Goal: Use online tool/utility

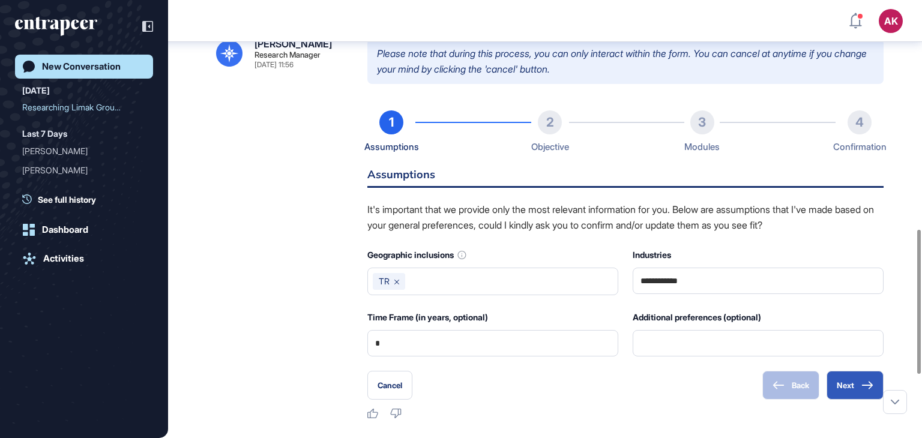
scroll to position [695, 0]
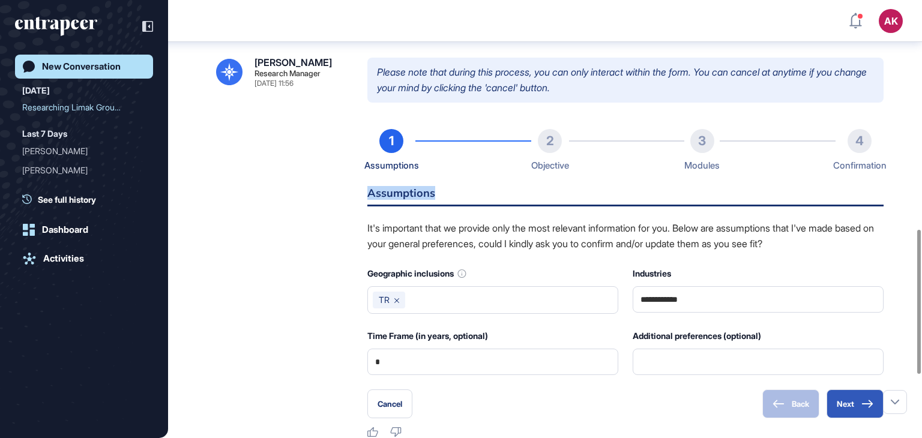
drag, startPoint x: 365, startPoint y: 226, endPoint x: 459, endPoint y: 222, distance: 94.4
click at [459, 222] on div "**********" at bounding box center [545, 248] width 658 height 381
copy h6 "Assumptions"
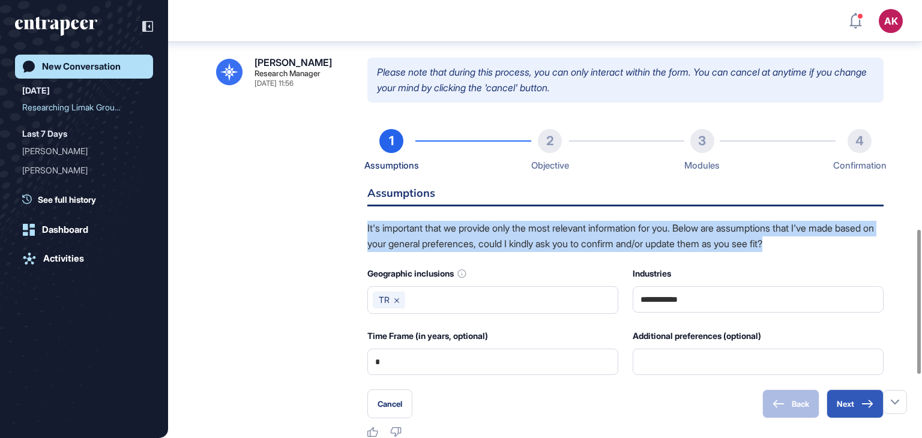
drag, startPoint x: 364, startPoint y: 256, endPoint x: 856, endPoint y: 280, distance: 493.0
click at [856, 280] on div "**********" at bounding box center [545, 248] width 658 height 381
copy p "It's important that we provide only the most relevant information for you. Belo…"
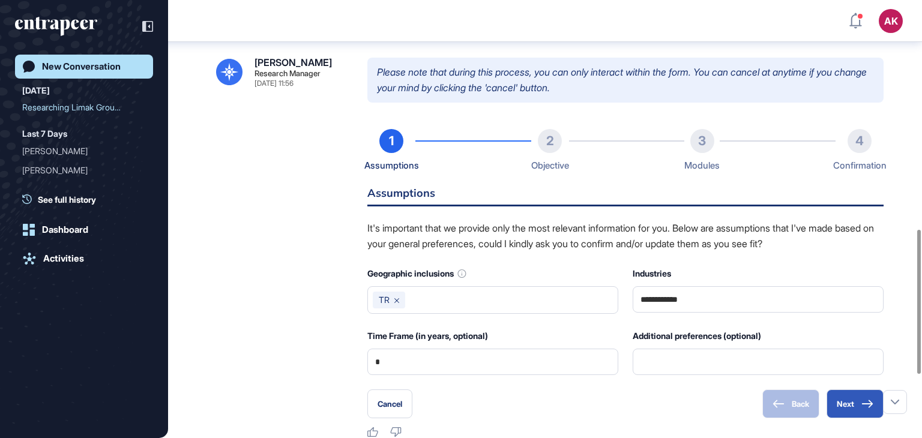
click at [307, 317] on div "**********" at bounding box center [545, 248] width 658 height 381
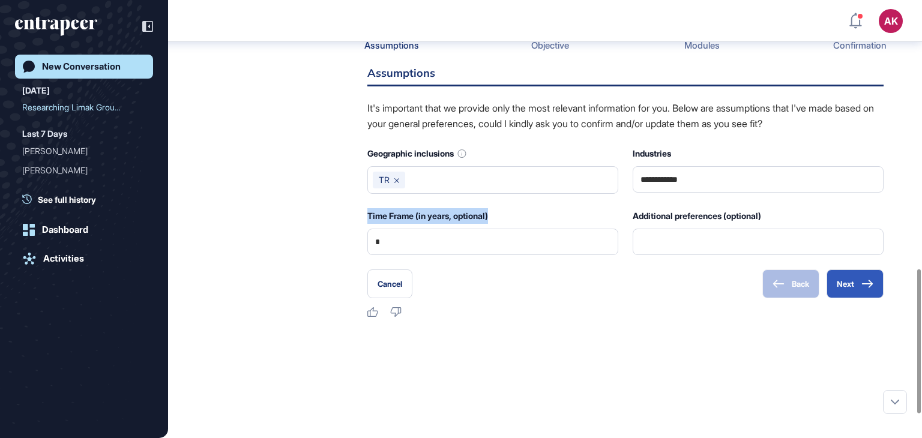
drag, startPoint x: 359, startPoint y: 244, endPoint x: 522, endPoint y: 250, distance: 162.9
click at [522, 250] on div "**********" at bounding box center [545, 128] width 658 height 381
copy div "Time Frame (in years, optional)"
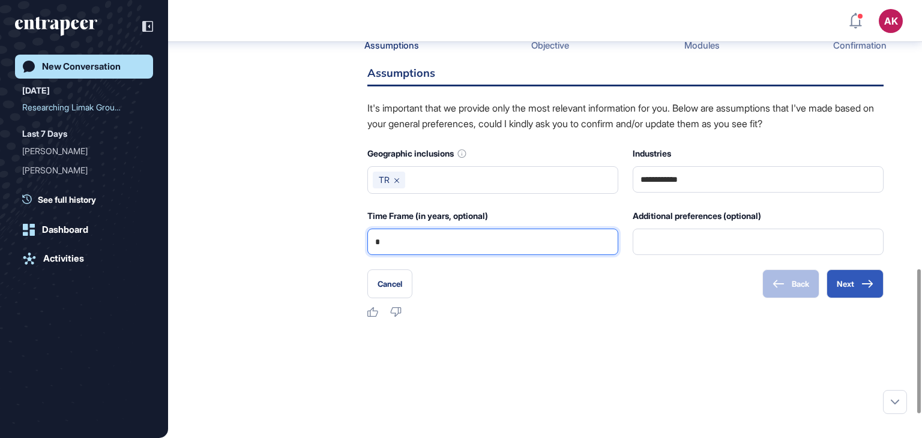
click at [388, 255] on input "*" at bounding box center [492, 241] width 235 height 25
type input "*"
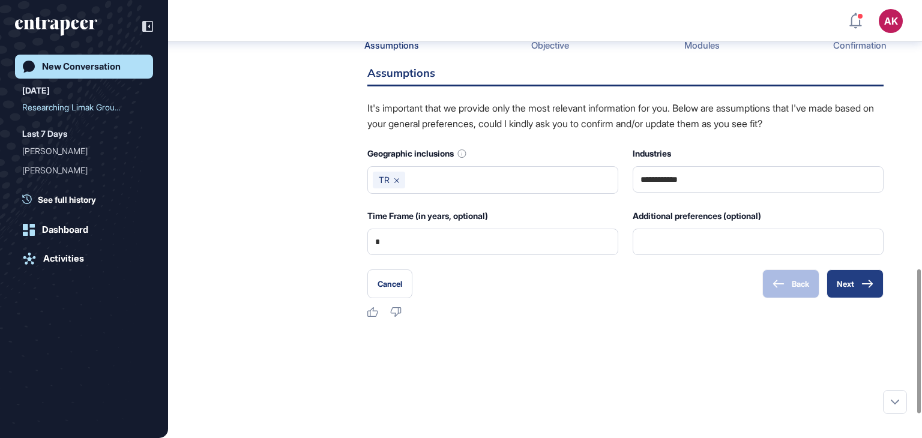
click at [858, 298] on button "Next" at bounding box center [855, 284] width 57 height 29
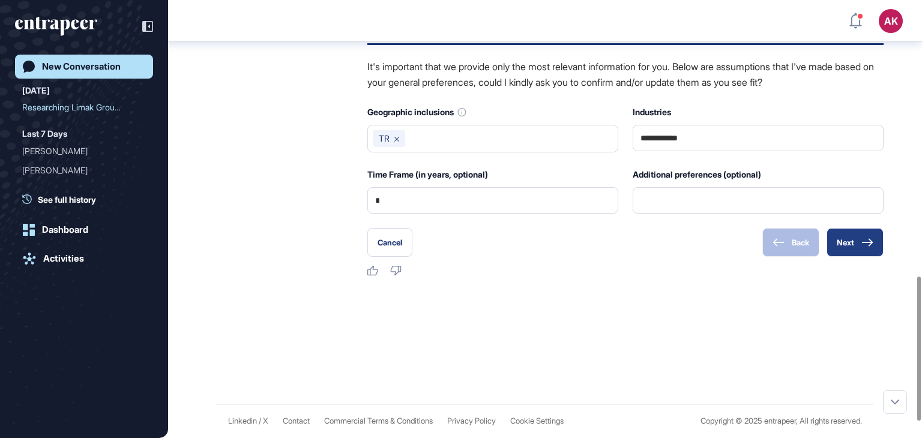
scroll to position [767, 0]
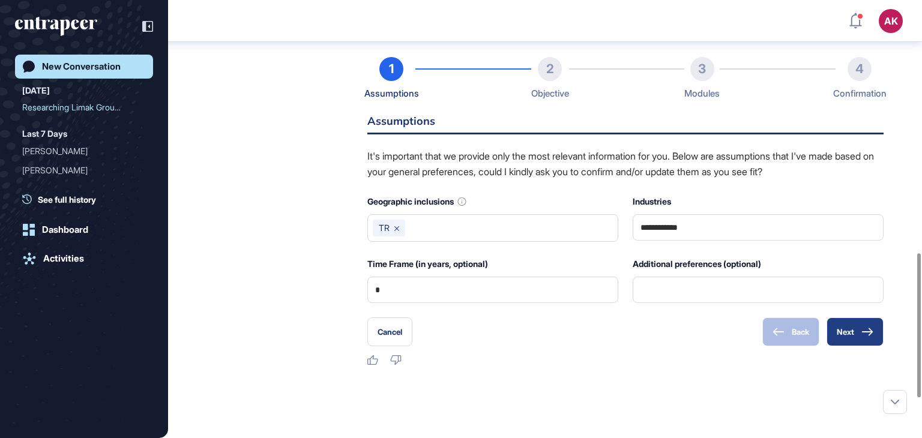
click at [846, 347] on button "Next" at bounding box center [855, 332] width 57 height 29
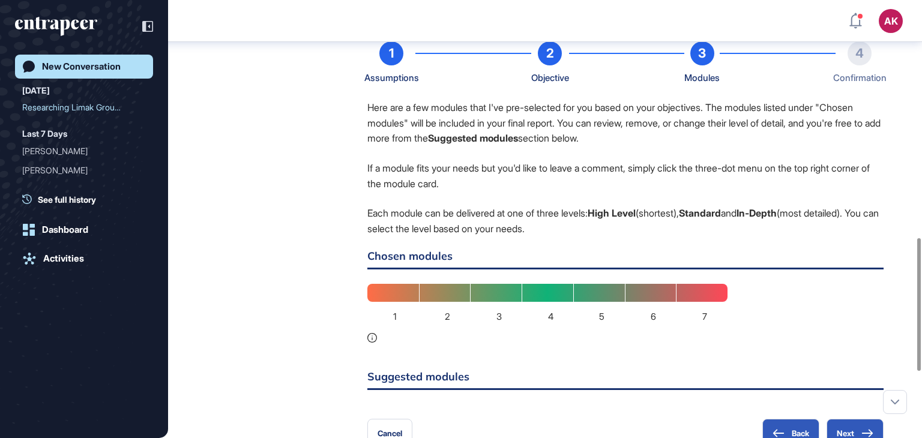
scroll to position [784, 0]
drag, startPoint x: 368, startPoint y: 133, endPoint x: 650, endPoint y: 271, distance: 313.7
click at [650, 271] on div "Here are a few modules that I've pre-selected for you based on your objectives.…" at bounding box center [626, 252] width 516 height 304
copy div "Here are a few modules that I've pre-selected for you based on your objectives.…"
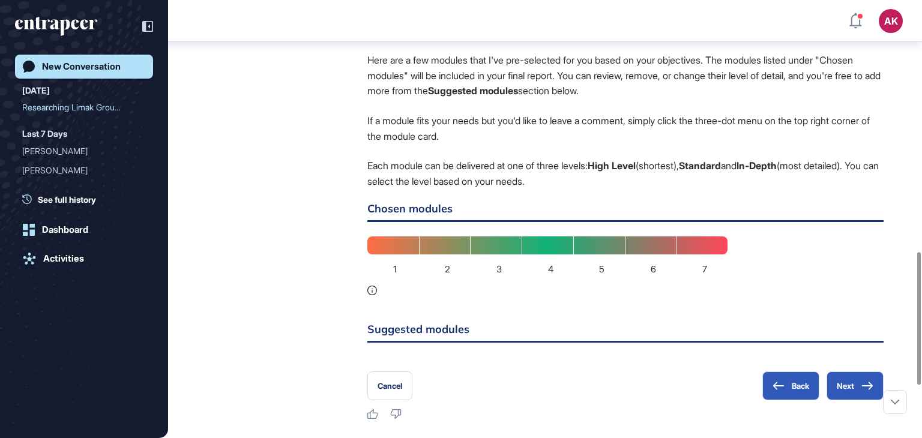
scroll to position [832, 0]
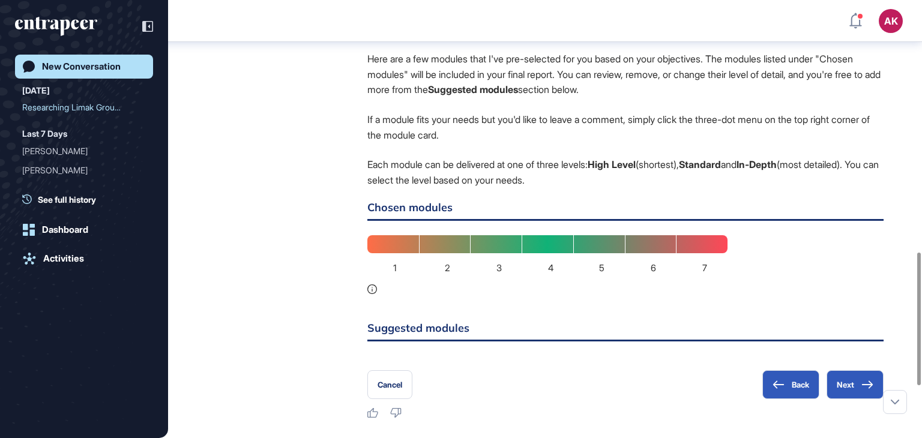
click at [392, 253] on div "1" at bounding box center [394, 244] width 52 height 18
click at [628, 255] on div "Here are a few modules that I've pre-selected for you based on your objectives.…" at bounding box center [626, 204] width 516 height 304
click at [695, 253] on div "7" at bounding box center [702, 244] width 52 height 18
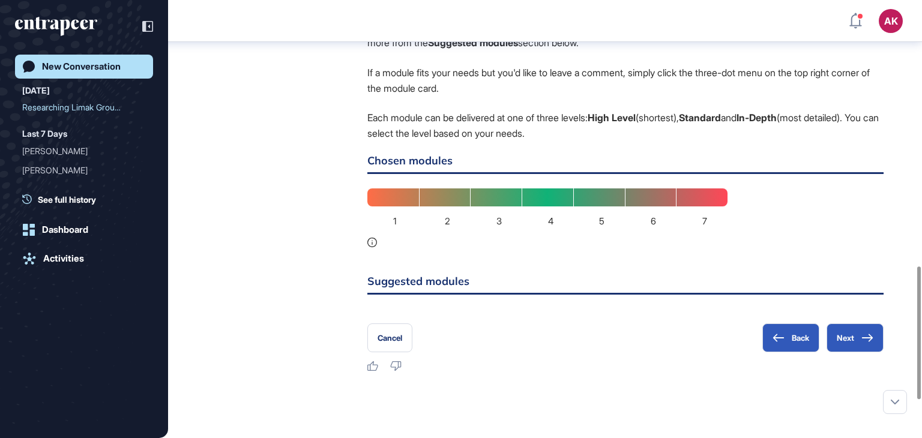
scroll to position [878, 0]
click at [590, 207] on div "5" at bounding box center [600, 198] width 52 height 18
click at [676, 248] on div "1 2 3 4 5 6 7" at bounding box center [548, 218] width 360 height 59
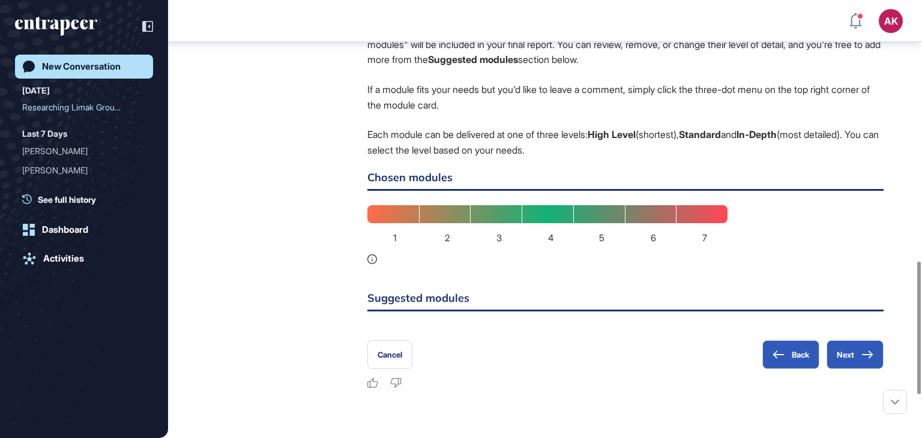
scroll to position [862, 0]
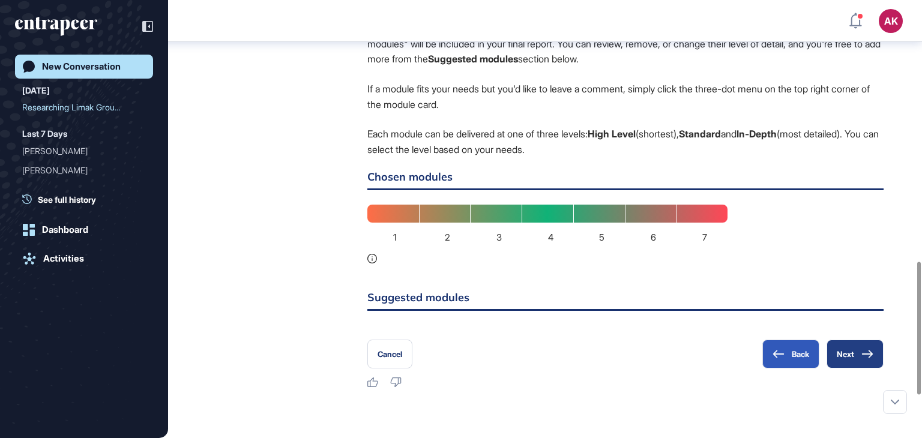
click at [843, 369] on button "Next" at bounding box center [855, 354] width 57 height 29
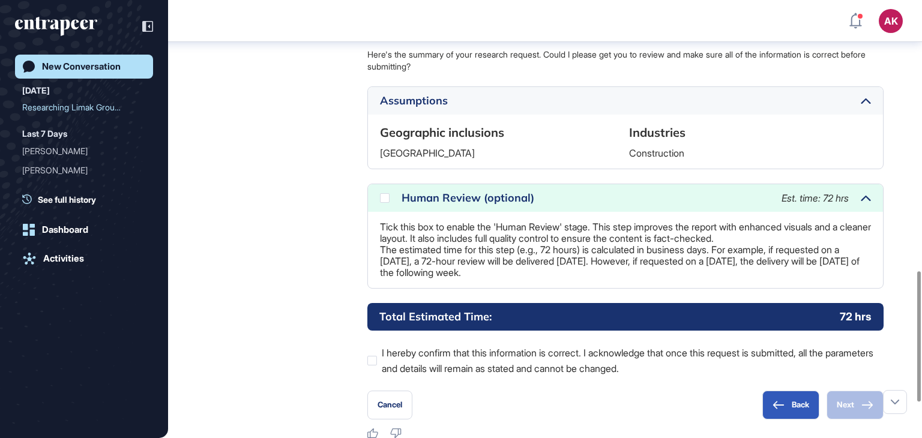
scroll to position [910, 0]
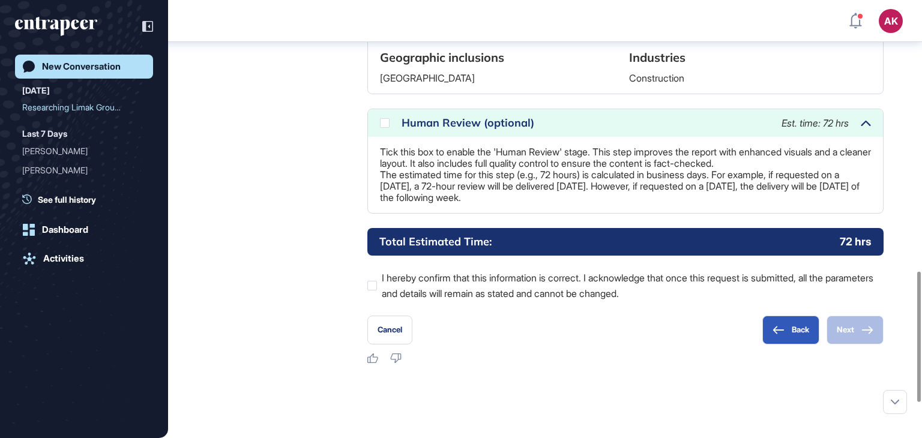
drag, startPoint x: 382, startPoint y: 181, endPoint x: 572, endPoint y: 233, distance: 196.8
click at [572, 204] on p "Tick this box to enable the 'Human Review' stage. This step improves the report…" at bounding box center [625, 175] width 491 height 57
copy p "Tick this box to enable the 'Human Review' stage. This step improves the report…"
click at [315, 247] on div "Reese Research Manager Oct 13, 2025 11:56 Please note that during this process,…" at bounding box center [545, 103] width 658 height 521
click at [374, 291] on div at bounding box center [373, 286] width 10 height 10
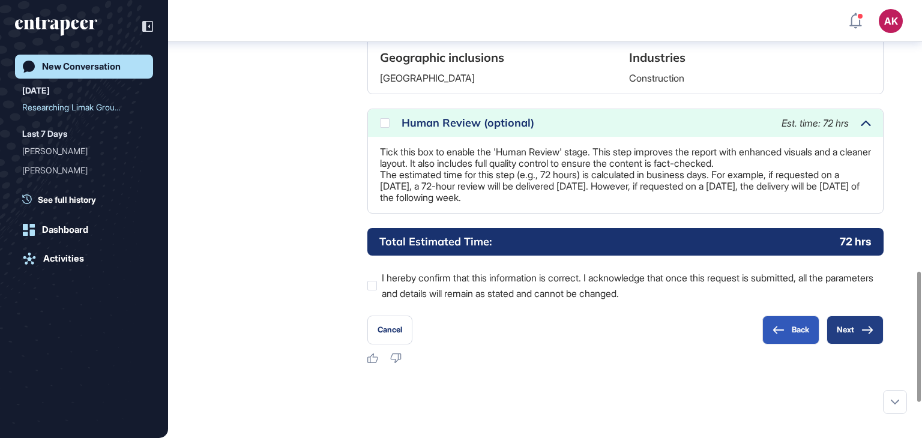
click at [843, 345] on button "Next" at bounding box center [855, 330] width 57 height 29
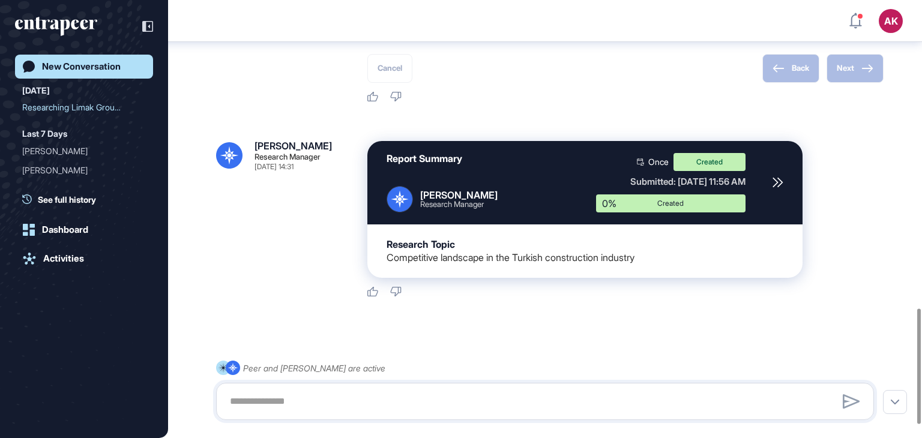
scroll to position [1172, 0]
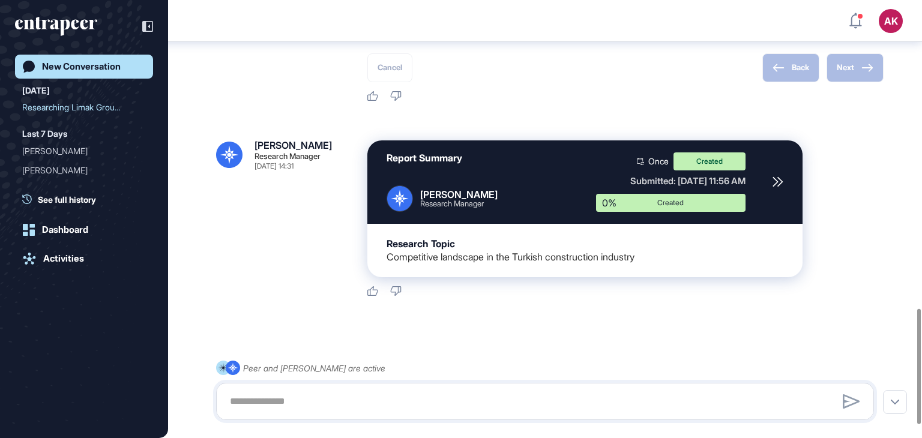
click at [771, 210] on div "Report Summary Reese Research Manager Once Created Submitted: Oct 13th, 2025 - …" at bounding box center [585, 182] width 435 height 83
click at [778, 187] on icon at bounding box center [778, 182] width 11 height 11
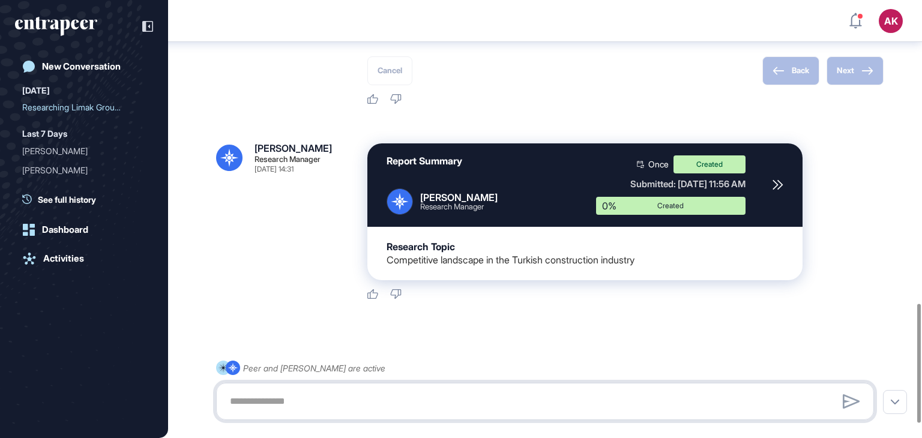
scroll to position [1169, 0]
